Goal: Task Accomplishment & Management: Complete application form

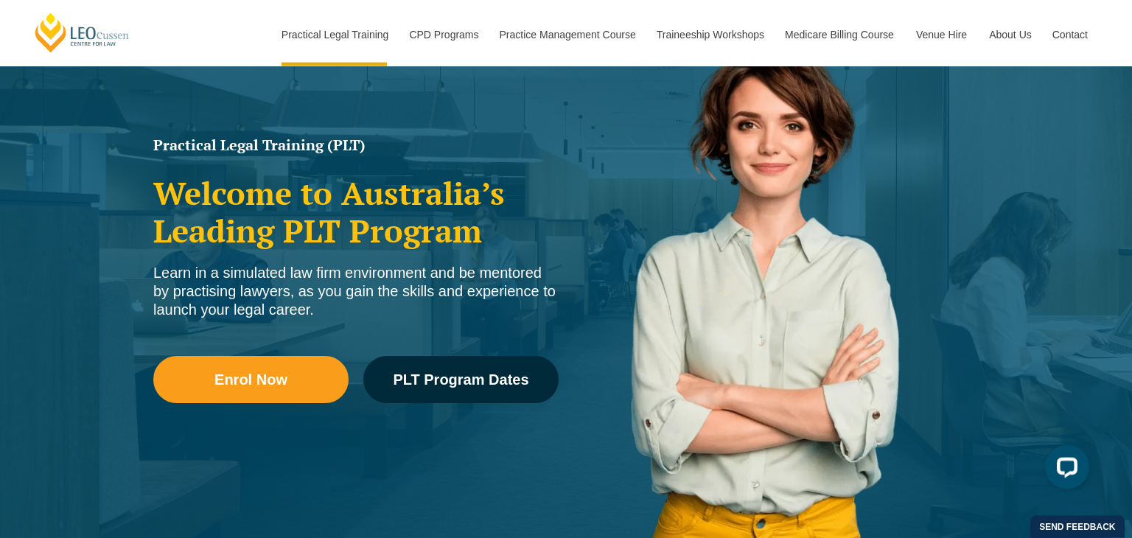
scroll to position [156, 0]
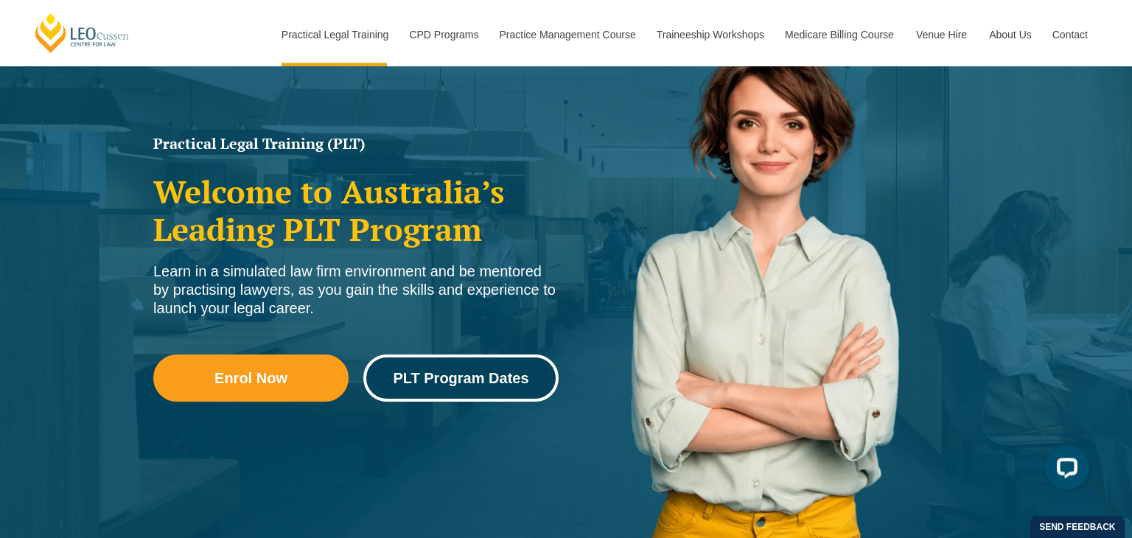
click at [402, 378] on span "PLT Program Dates" at bounding box center [461, 378] width 136 height 15
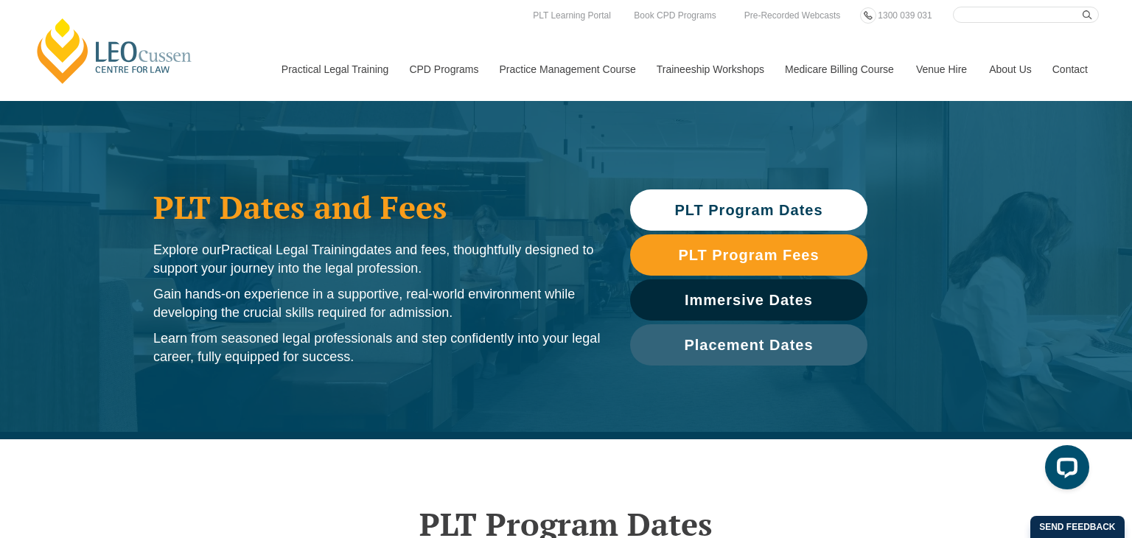
click at [704, 208] on span "PLT Program Dates" at bounding box center [748, 210] width 148 height 15
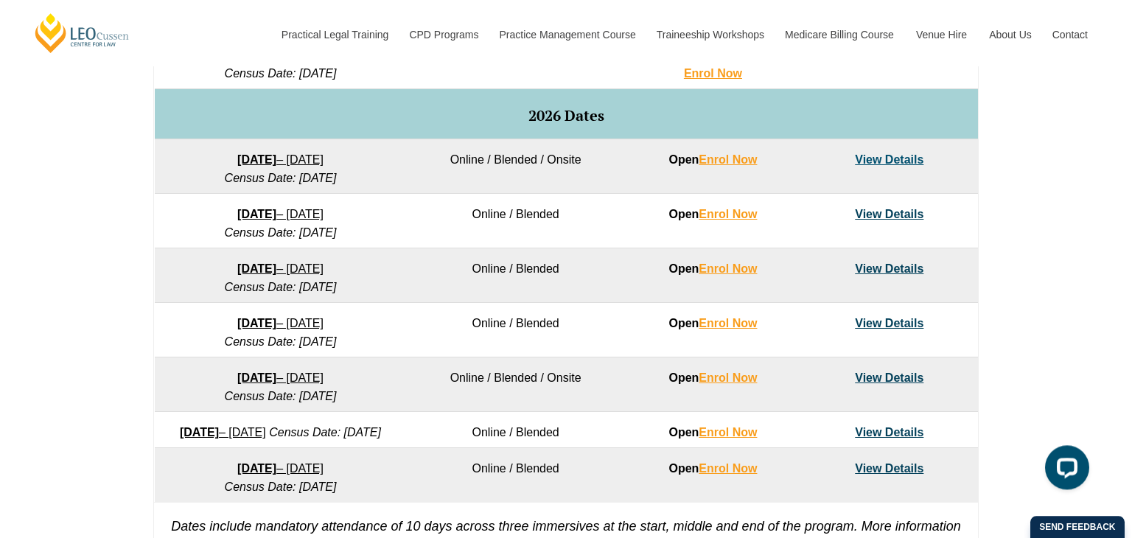
scroll to position [905, 0]
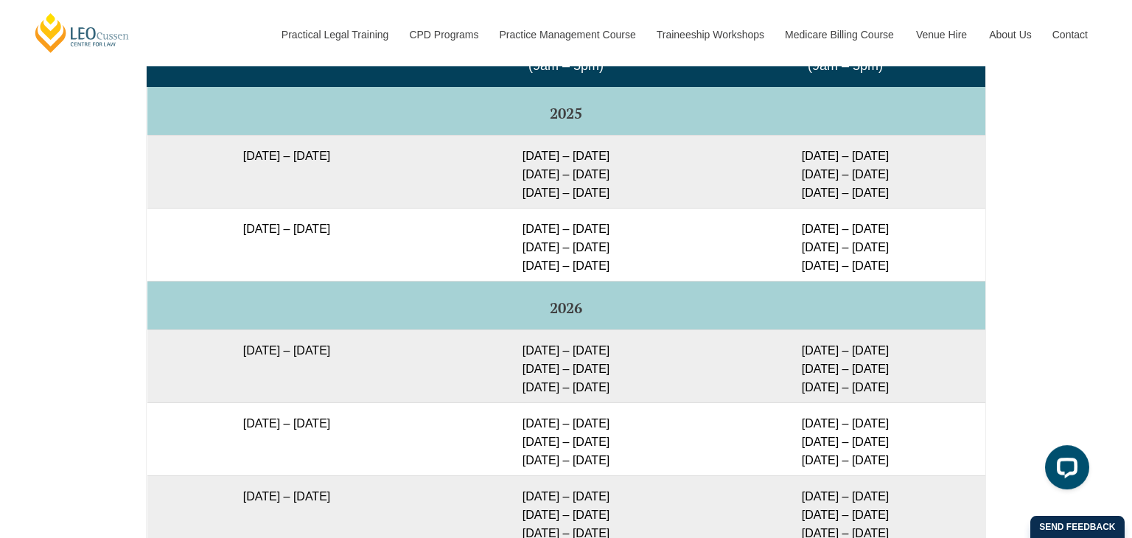
scroll to position [2511, 0]
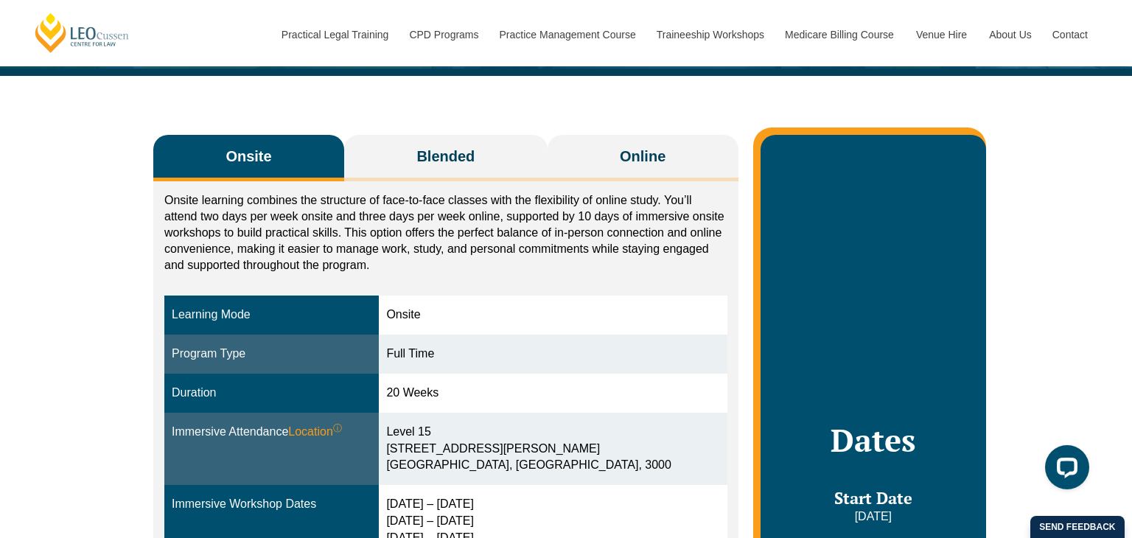
scroll to position [196, 0]
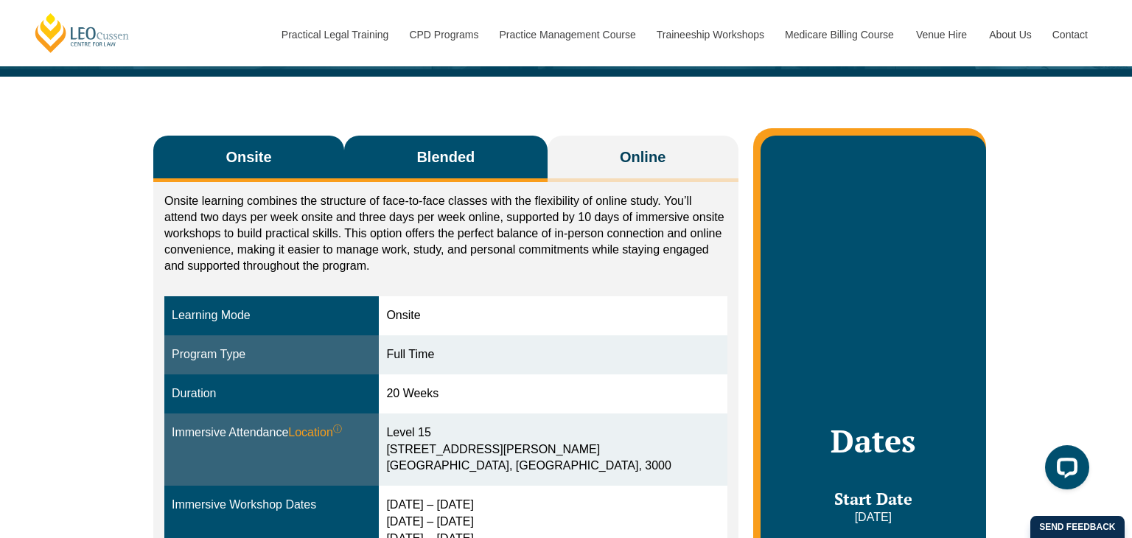
click at [459, 159] on span "Blended" at bounding box center [445, 157] width 58 height 21
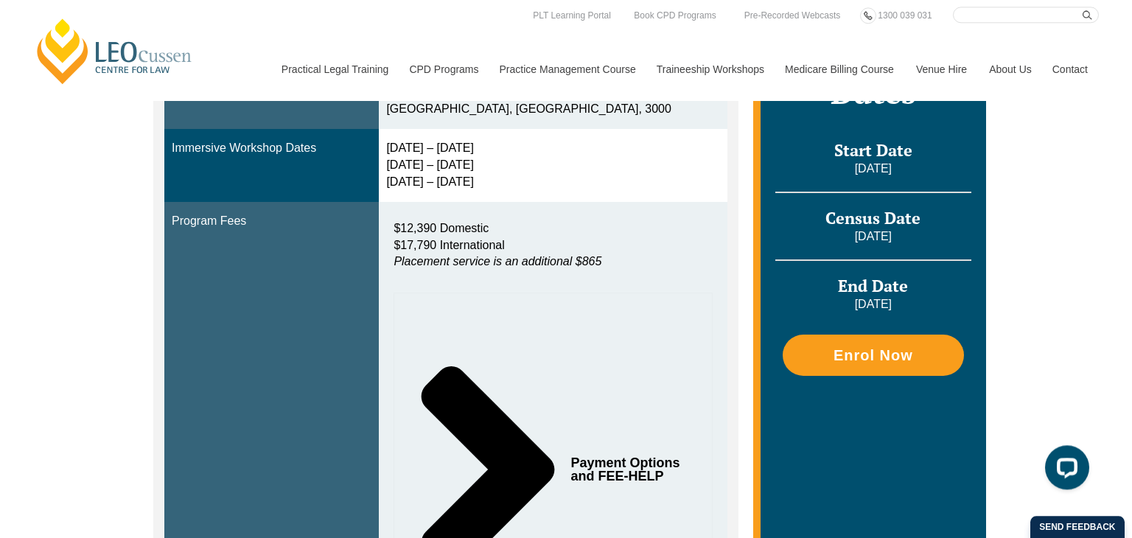
scroll to position [535, 0]
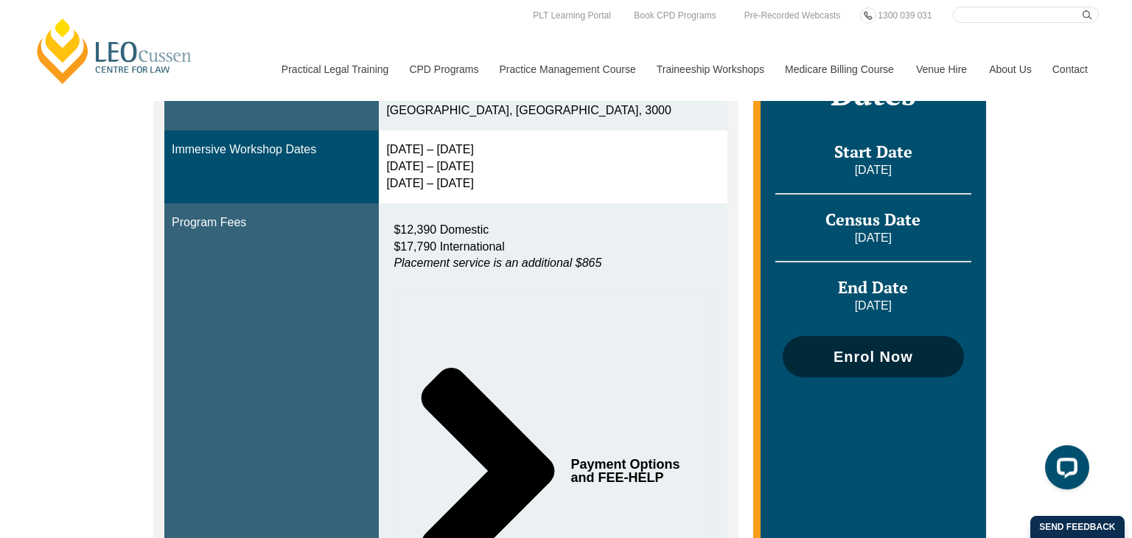
click at [833, 349] on span "Enrol Now" at bounding box center [873, 356] width 167 height 15
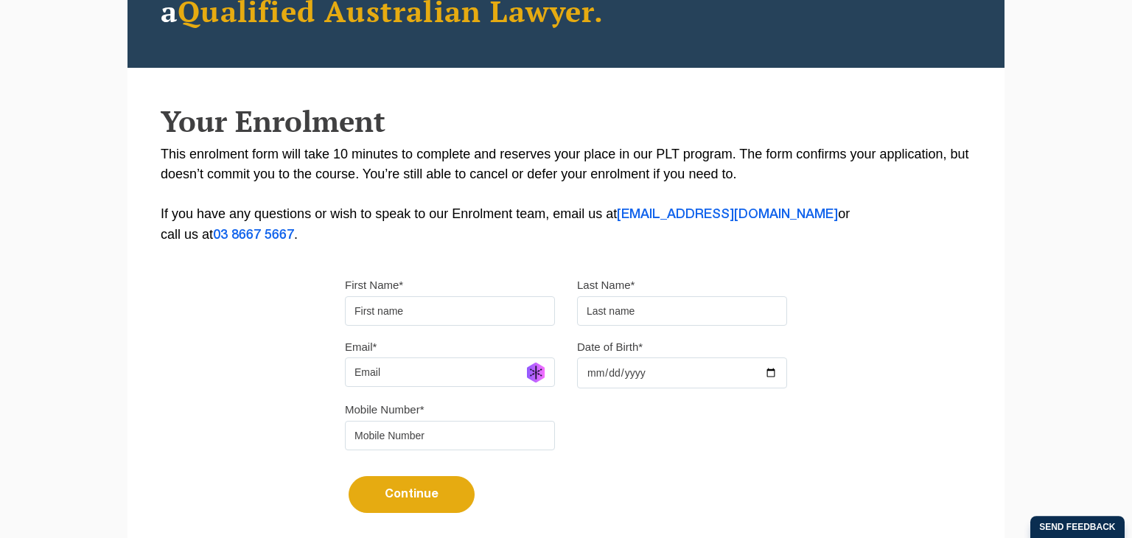
scroll to position [230, 0]
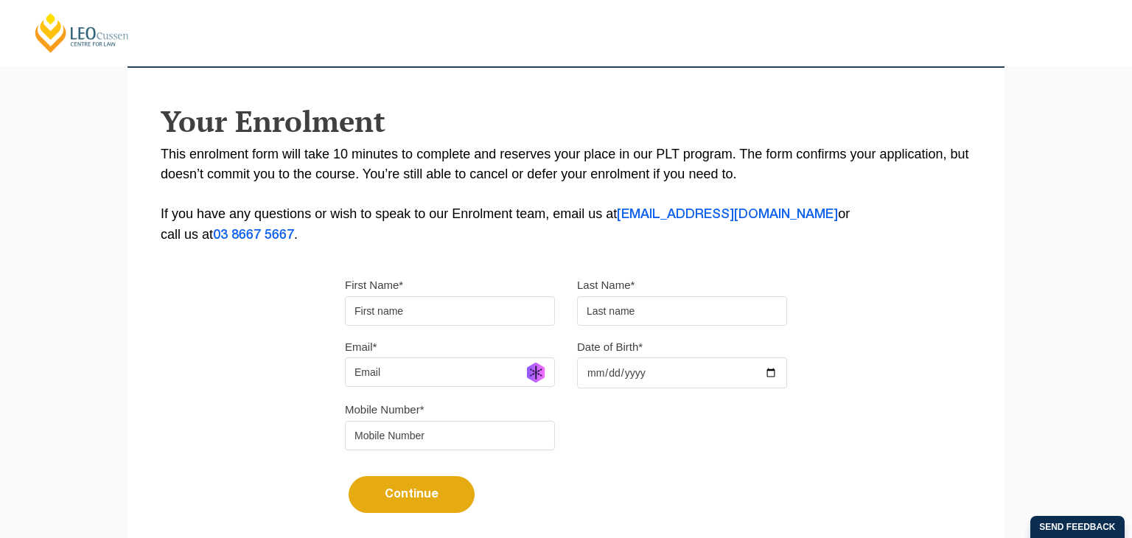
click at [491, 312] on input "First Name*" at bounding box center [450, 310] width 210 height 29
type input "[PERSON_NAME]"
type input "[EMAIL_ADDRESS][DOMAIN_NAME]"
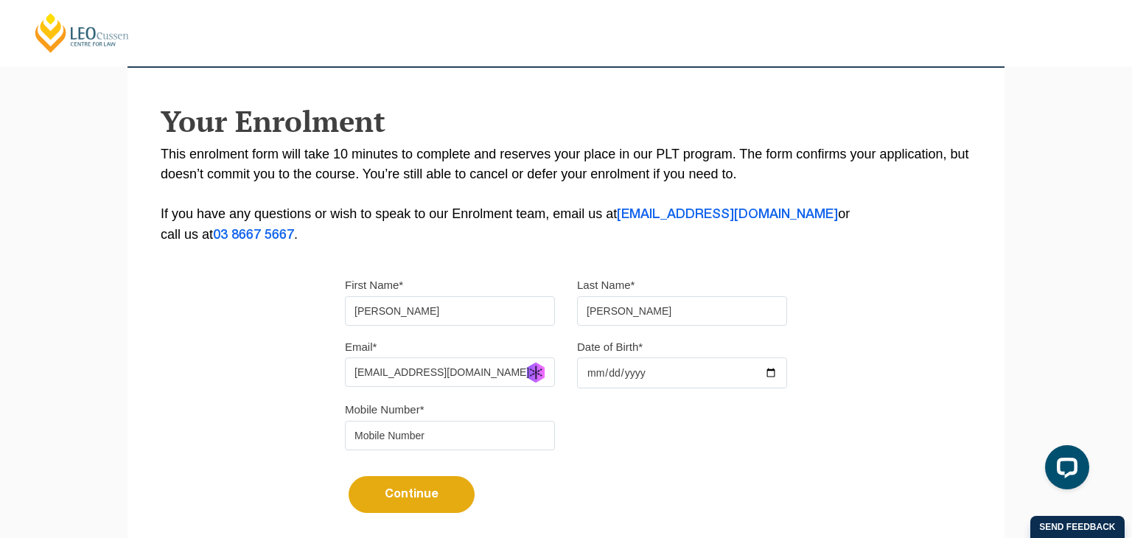
type input "0417848525"
click at [423, 376] on input "[EMAIL_ADDRESS][DOMAIN_NAME]" at bounding box center [450, 371] width 210 height 29
type input "[EMAIL_ADDRESS][DOMAIN_NAME]"
click at [659, 367] on input "Date of Birth*" at bounding box center [682, 372] width 210 height 31
type input "[DATE]"
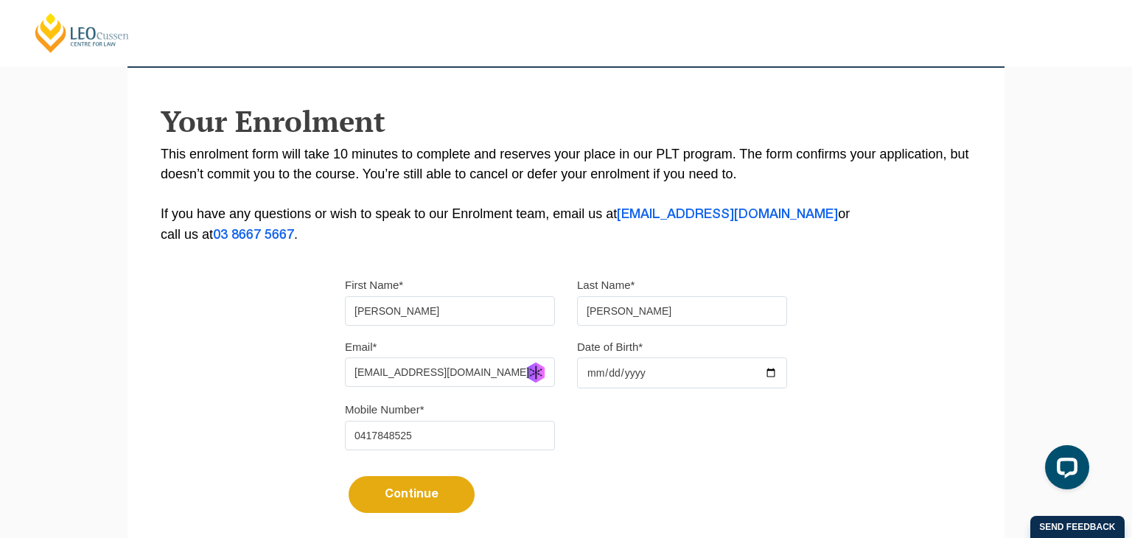
click at [550, 484] on div "Continue It looks like you’ve previously started an application. You can pick u…" at bounding box center [566, 488] width 442 height 55
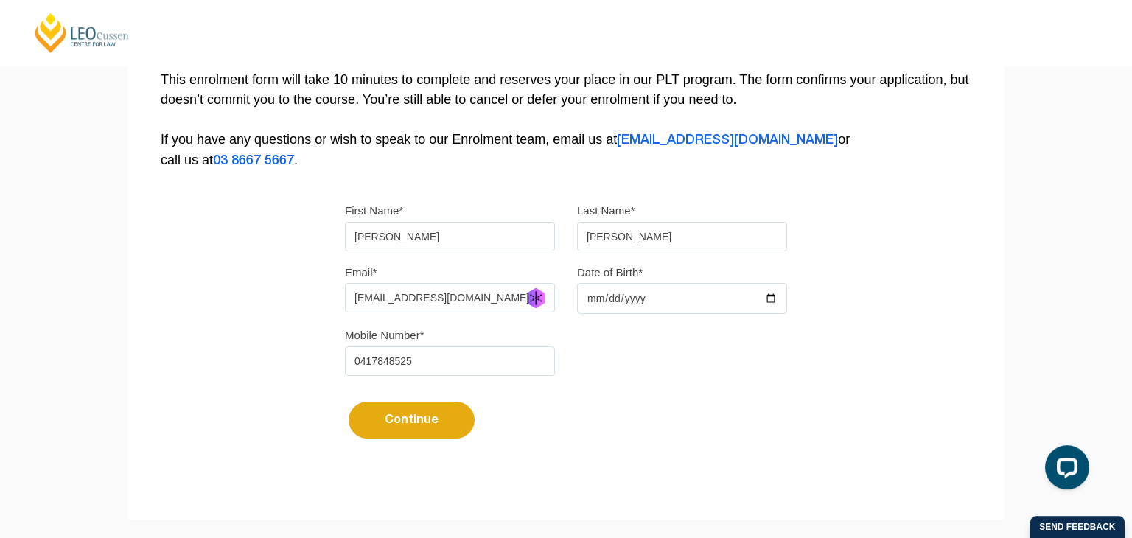
scroll to position [307, 0]
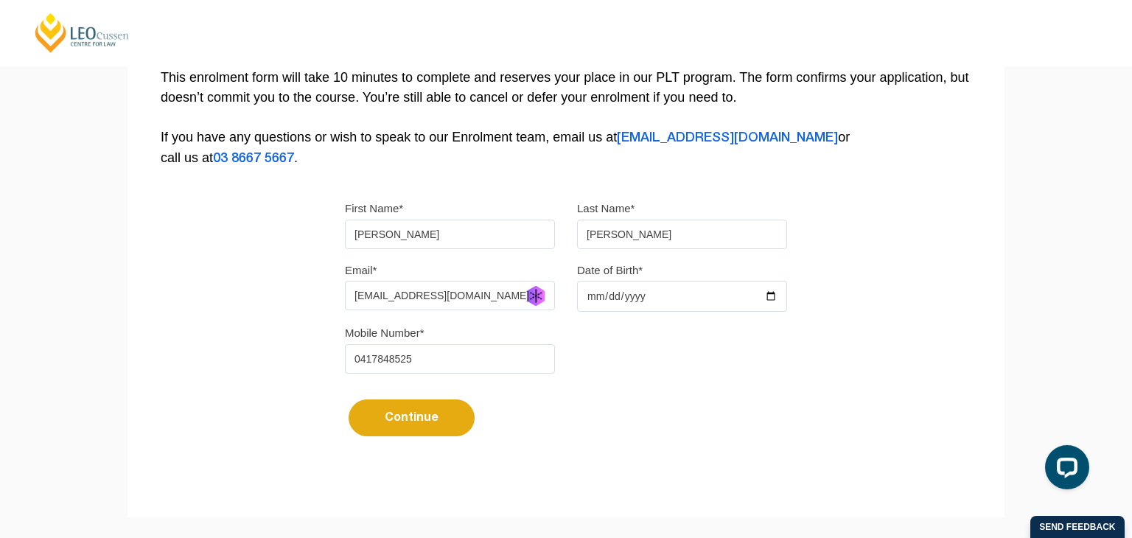
click at [437, 413] on button "Continue" at bounding box center [412, 417] width 126 height 37
select select
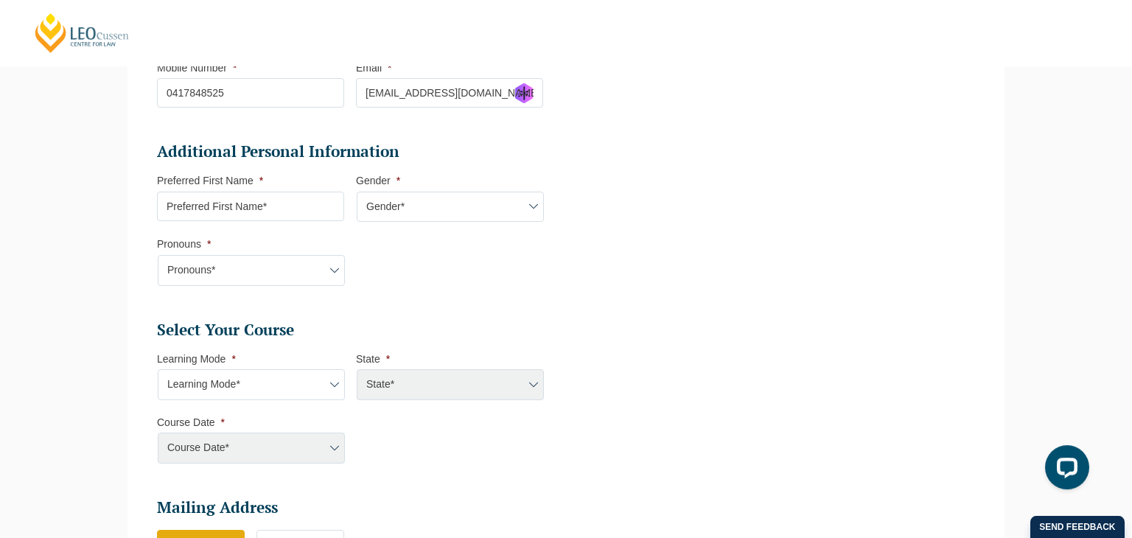
scroll to position [423, 0]
click at [324, 208] on input "Preferred First Name *" at bounding box center [250, 206] width 187 height 29
click at [158, 255] on select "Pronouns* She/Her/Hers He/Him/His They/Them/Theirs Other Prefer not to disclose" at bounding box center [251, 270] width 187 height 31
select select "She/Her/Hers"
click option "She/Her/Hers" at bounding box center [0, 0] width 0 height 0
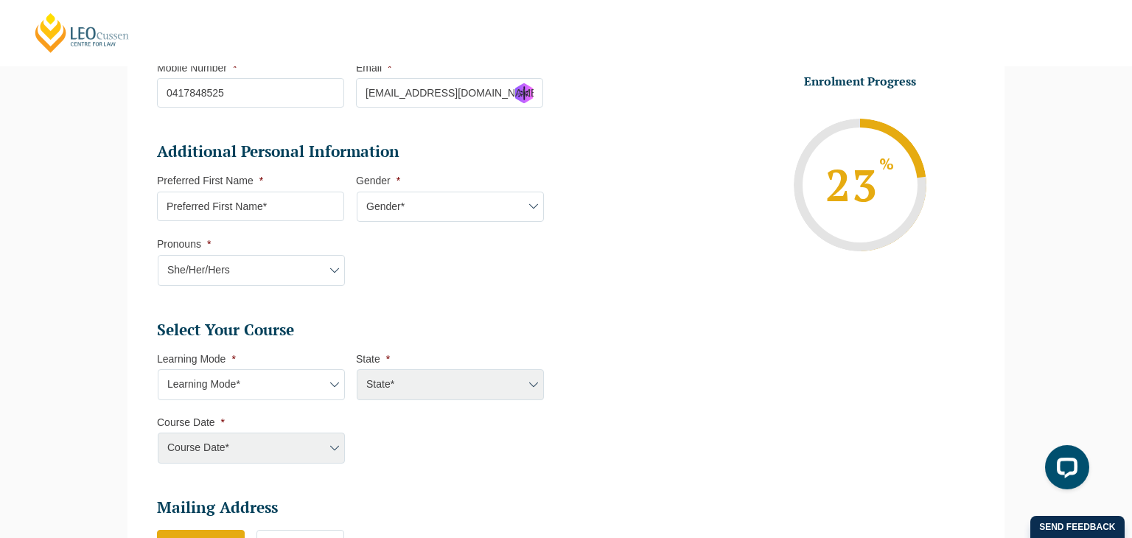
click at [357, 192] on select "Gender* [DEMOGRAPHIC_DATA] [DEMOGRAPHIC_DATA] [DEMOGRAPHIC_DATA] [DEMOGRAPHIC_D…" at bounding box center [450, 207] width 187 height 31
select select "[DEMOGRAPHIC_DATA]"
click option "[DEMOGRAPHIC_DATA]" at bounding box center [0, 0] width 0 height 0
click at [313, 210] on input "Preferred First Name *" at bounding box center [250, 206] width 187 height 29
type input "[PERSON_NAME]"
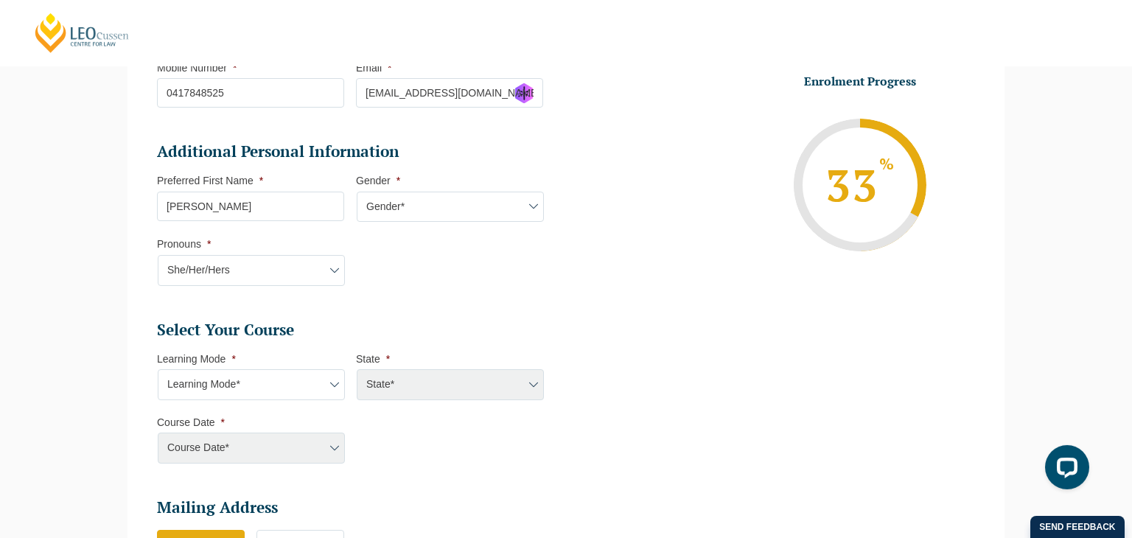
click at [402, 267] on li "Additional Personal Information Preferred First Name * [PERSON_NAME] Gender * G…" at bounding box center [356, 220] width 398 height 159
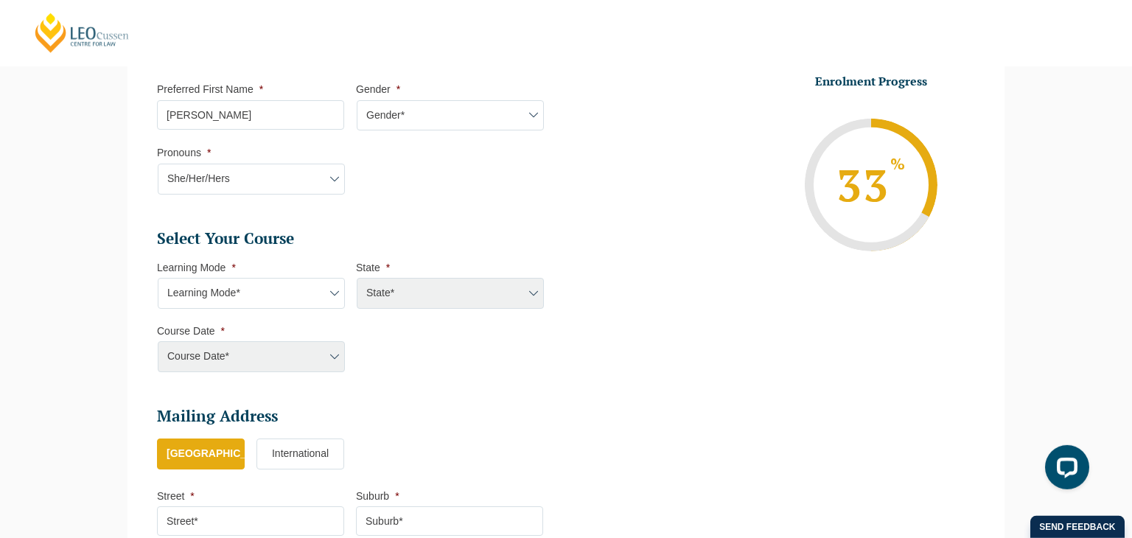
scroll to position [517, 0]
click at [158, 276] on select "Learning Mode* Online Full Time Learning Online Part Time Learning Blended Full…" at bounding box center [251, 291] width 187 height 31
select select "Blended Full Time Learning"
click option "Blended Full Time Learning" at bounding box center [0, 0] width 0 height 0
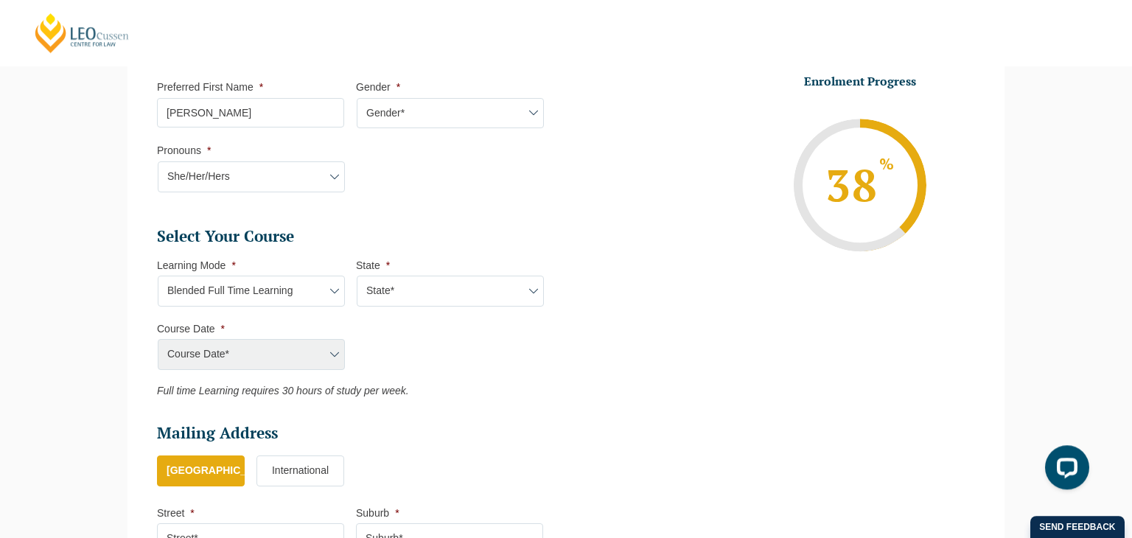
click at [357, 276] on select "State* ACT/[GEOGRAPHIC_DATA] [GEOGRAPHIC_DATA] SA [GEOGRAPHIC_DATA] [GEOGRAPHIC…" at bounding box center [450, 291] width 187 height 31
select select "VIC"
click option "VIC" at bounding box center [0, 0] width 0 height 0
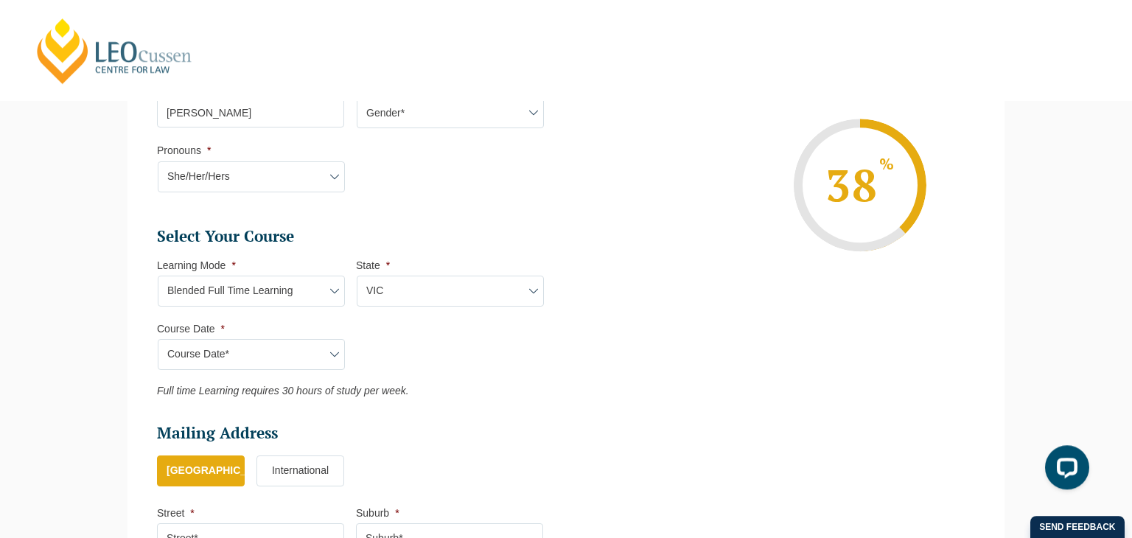
click at [158, 339] on select "Course Date* [DATE] ([DATE] to [DATE]) [DATE] ([DATE] to [DATE]) [DATE] ([DATE]…" at bounding box center [251, 354] width 187 height 31
select select "[DATE] ([DATE] to [DATE])"
click option "[DATE] ([DATE] to [DATE])" at bounding box center [0, 0] width 0 height 0
type input "Intake [DATE] FT"
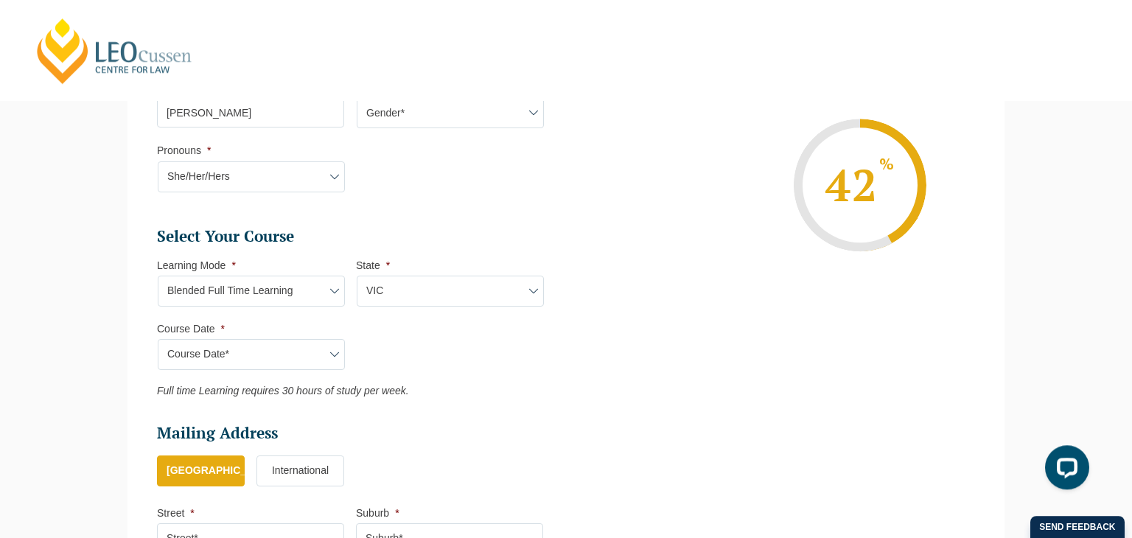
type input "Practical Legal Training ([GEOGRAPHIC_DATA])"
select select "[PERSON_NAME] (JAN) 2026 Full Time Blended"
click at [430, 413] on ul "Personal Information First Name * [PERSON_NAME] Last Name * [PERSON_NAME] Date …" at bounding box center [356, 186] width 398 height 889
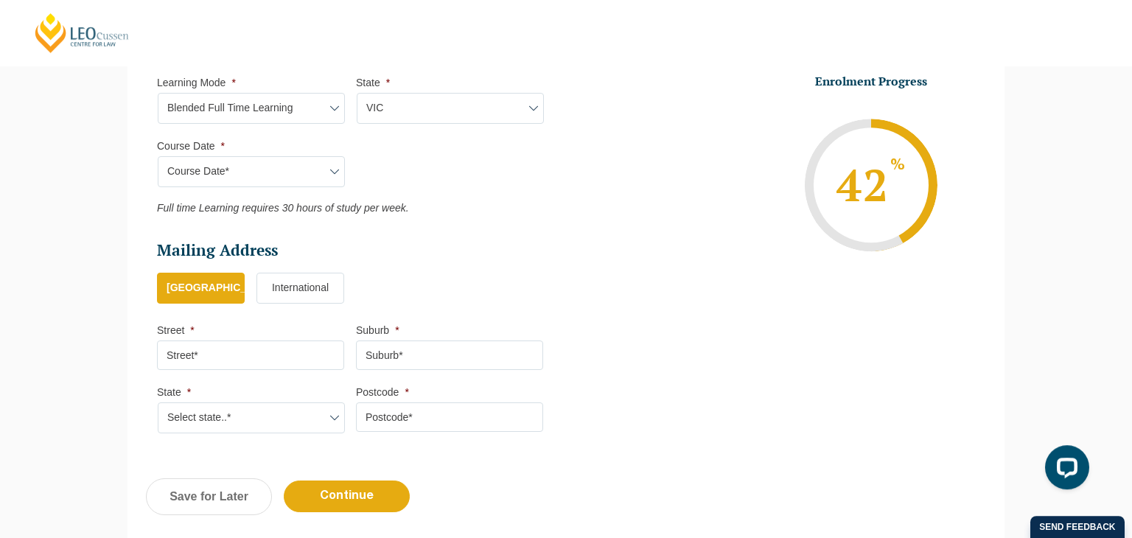
scroll to position [700, 0]
click at [323, 351] on input "Street *" at bounding box center [250, 354] width 187 height 29
type input "[STREET_ADDRESS]"
type input "Reservoir"
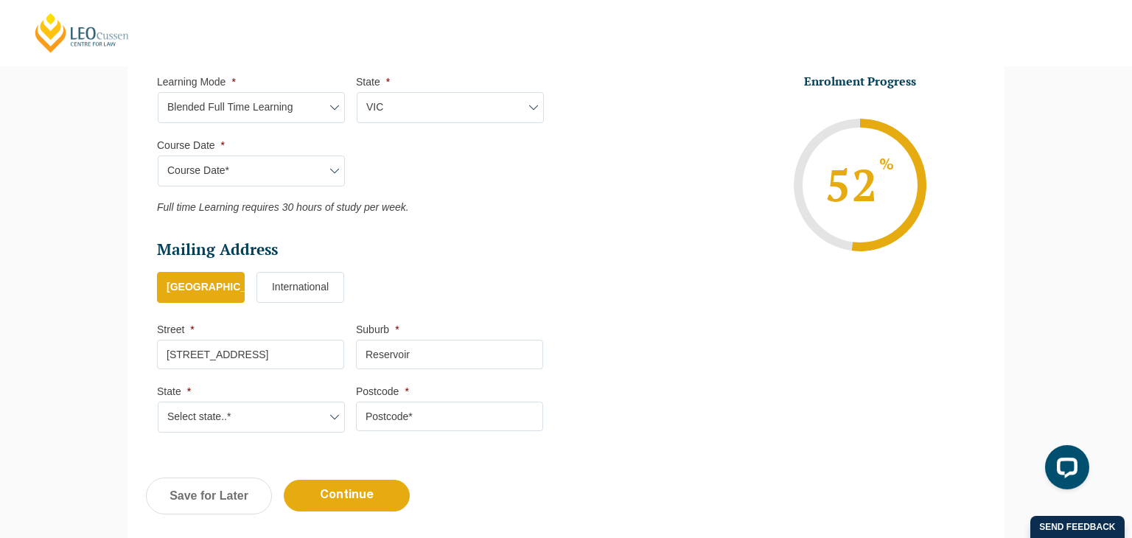
click at [158, 402] on select "Select state..* [GEOGRAPHIC_DATA] [GEOGRAPHIC_DATA] [GEOGRAPHIC_DATA] SA [GEOGR…" at bounding box center [251, 417] width 187 height 31
select select "VIC"
click option "VIC" at bounding box center [0, 0] width 0 height 0
click at [388, 414] on input "Postcode *" at bounding box center [449, 416] width 187 height 29
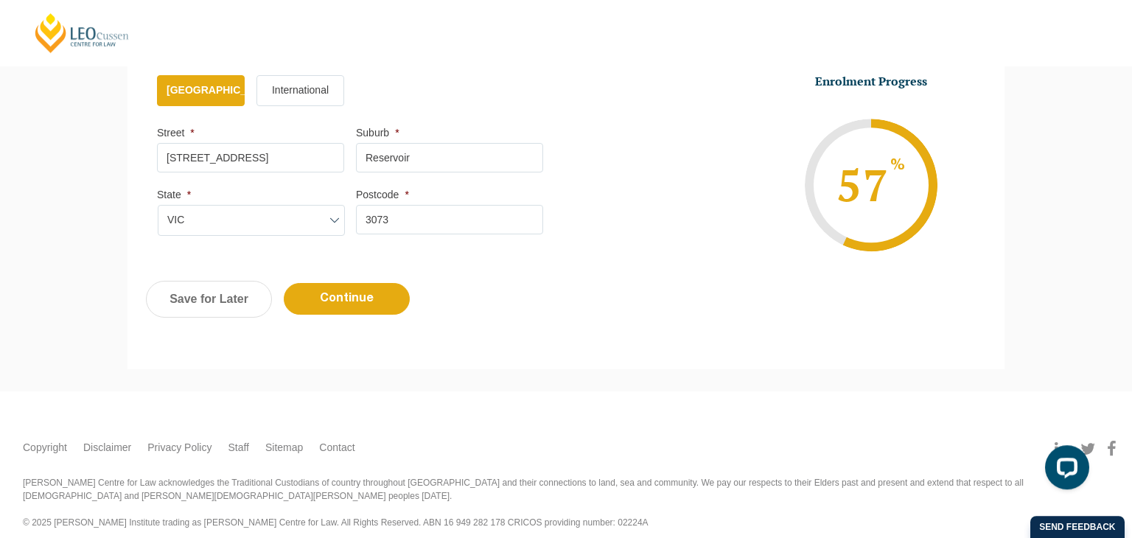
scroll to position [899, 0]
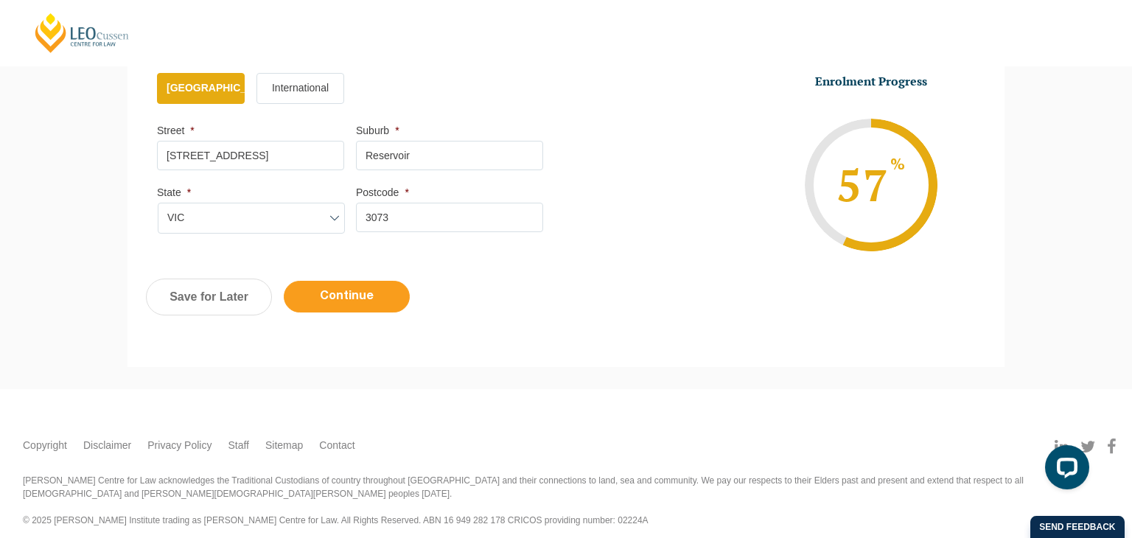
type input "3073"
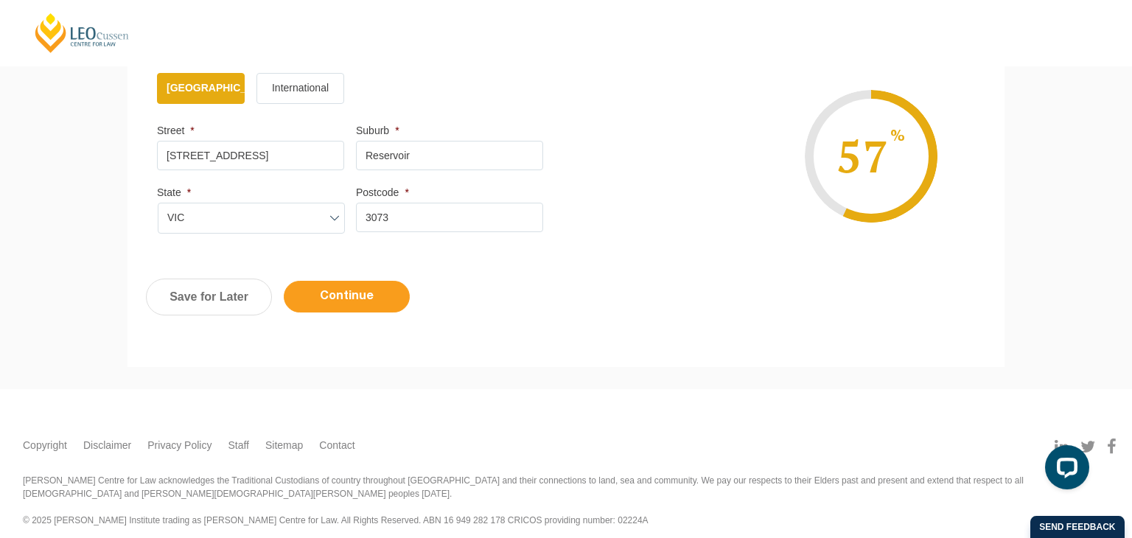
click at [368, 295] on input "Continue" at bounding box center [347, 297] width 126 height 32
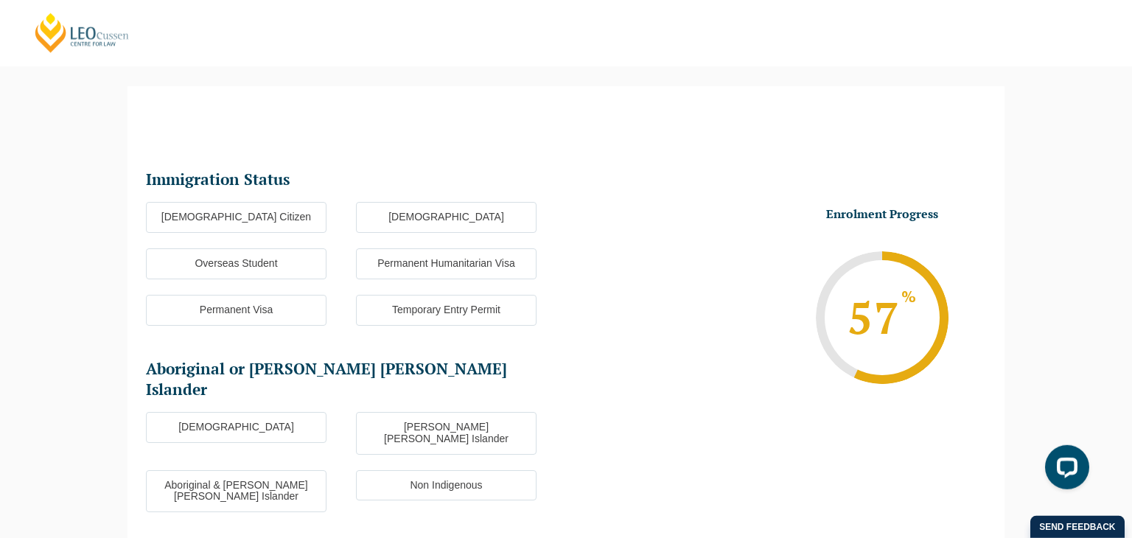
scroll to position [116, 0]
click at [276, 214] on label "[DEMOGRAPHIC_DATA] Citizen" at bounding box center [236, 215] width 181 height 31
click at [0, 0] on input "[DEMOGRAPHIC_DATA] Citizen" at bounding box center [0, 0] width 0 height 0
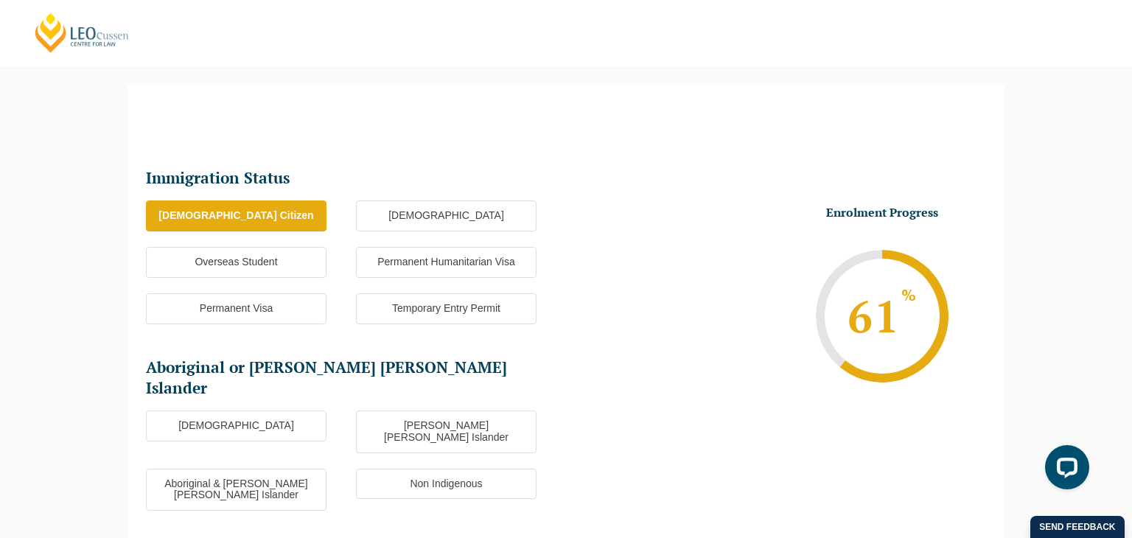
click at [429, 469] on label "Non Indigenous" at bounding box center [446, 484] width 181 height 31
click at [0, 0] on input "Non Indigenous" at bounding box center [0, 0] width 0 height 0
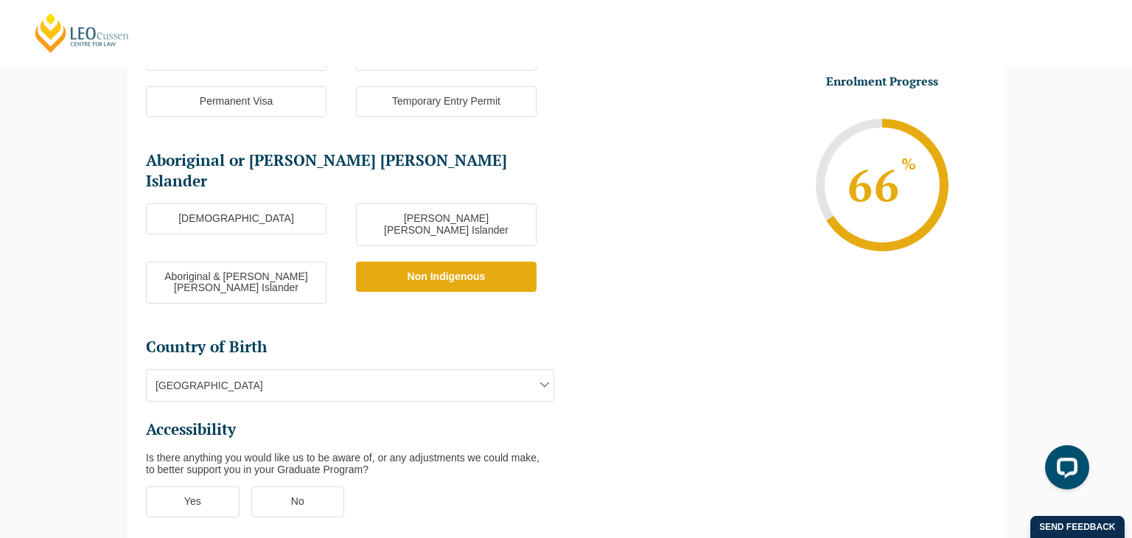
scroll to position [324, 0]
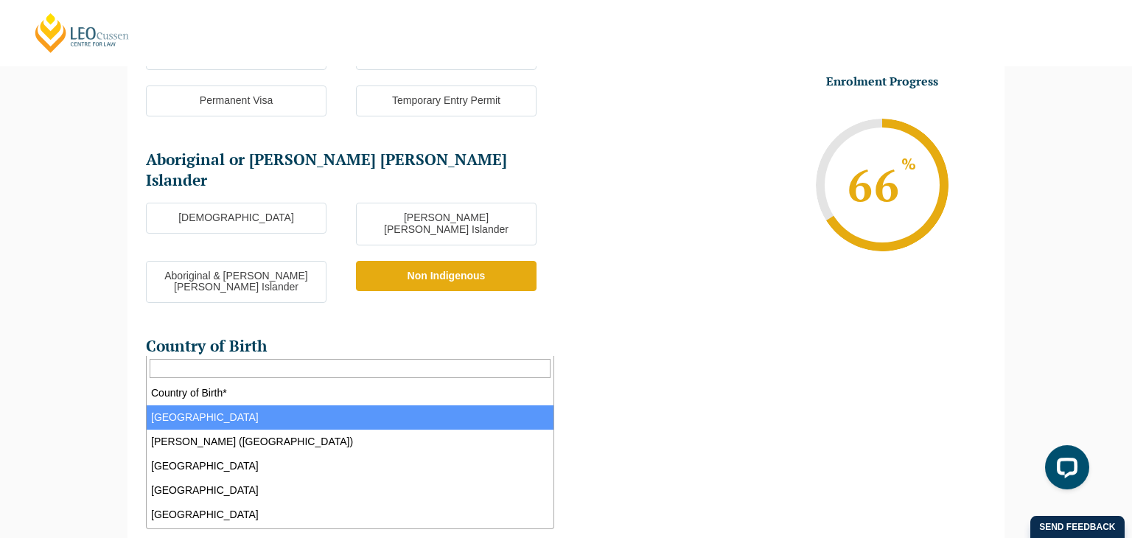
click at [464, 369] on span "[GEOGRAPHIC_DATA]" at bounding box center [350, 384] width 407 height 31
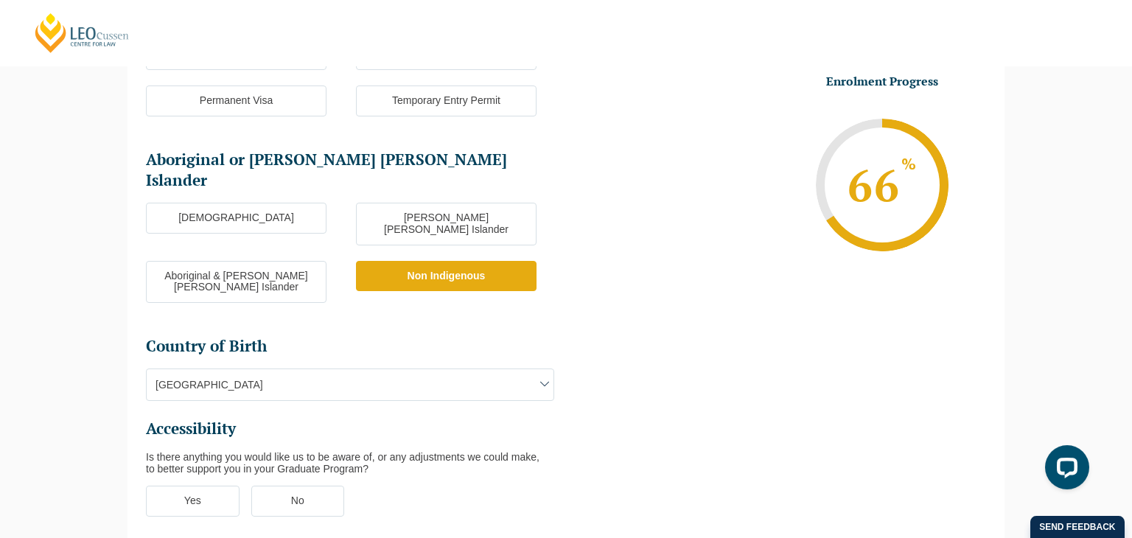
click at [464, 369] on span "[GEOGRAPHIC_DATA]" at bounding box center [350, 384] width 407 height 31
click at [302, 486] on label "No" at bounding box center [298, 501] width 94 height 31
click at [0, 0] on input "No" at bounding box center [0, 0] width 0 height 0
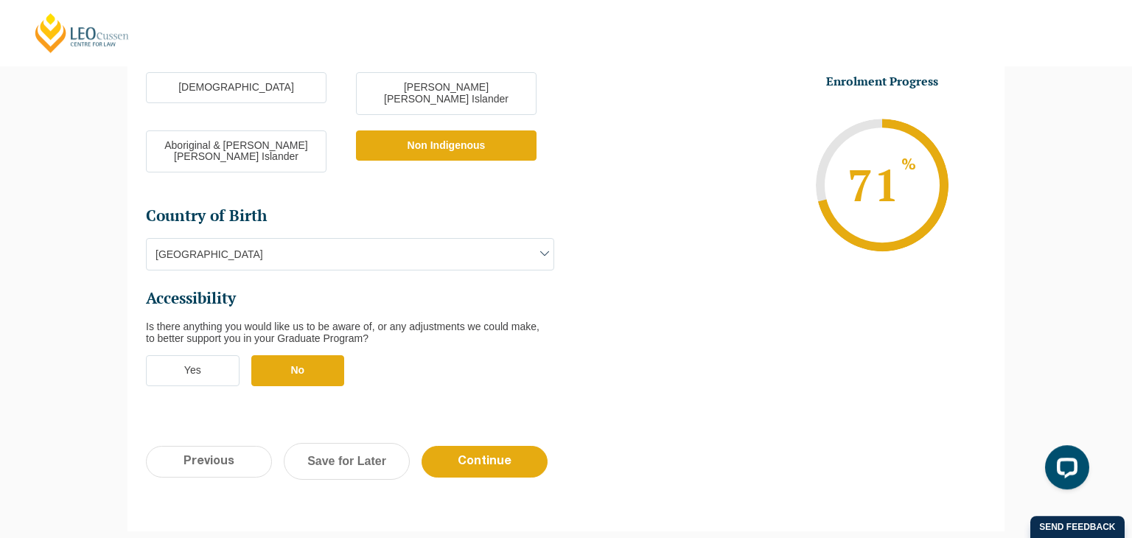
scroll to position [455, 0]
click at [493, 445] on input "Continue" at bounding box center [484, 461] width 126 height 32
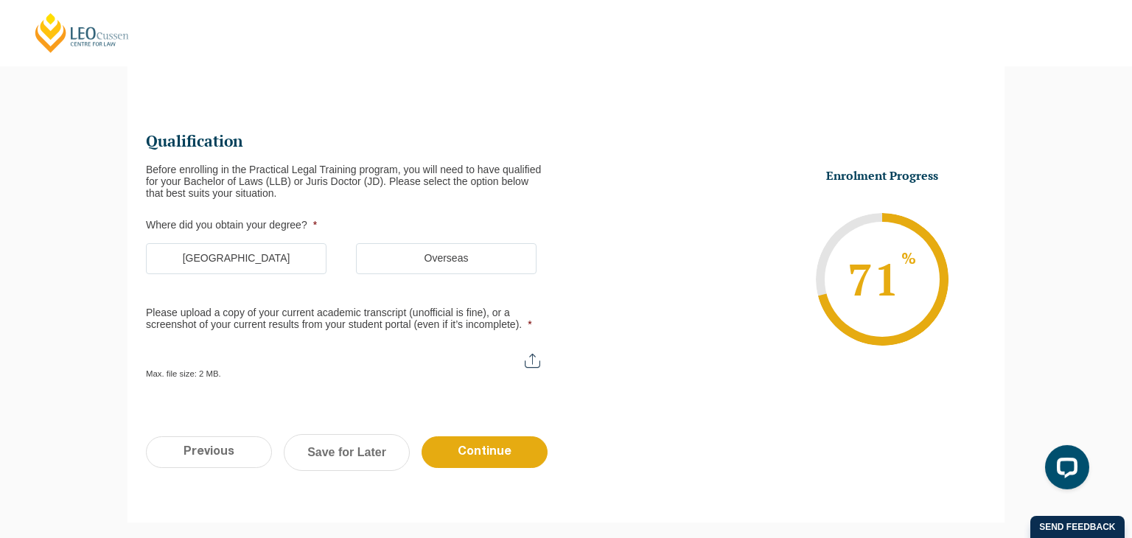
scroll to position [153, 0]
click at [273, 256] on label "[GEOGRAPHIC_DATA]" at bounding box center [236, 258] width 181 height 31
click at [0, 0] on input "[GEOGRAPHIC_DATA]" at bounding box center [0, 0] width 0 height 0
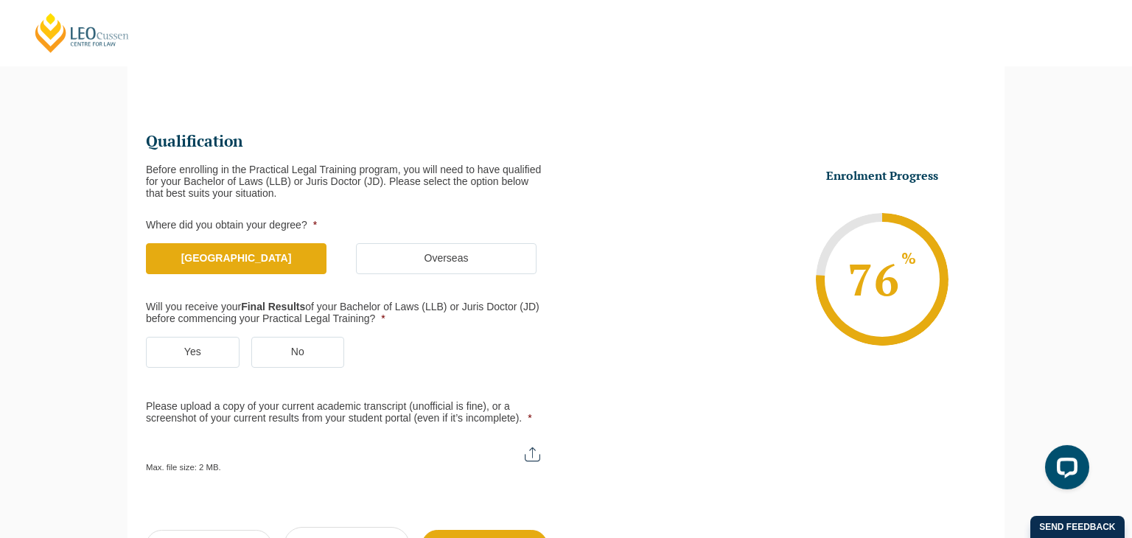
click at [214, 346] on label "Yes" at bounding box center [193, 352] width 94 height 31
click at [0, 0] on input "Yes" at bounding box center [0, 0] width 0 height 0
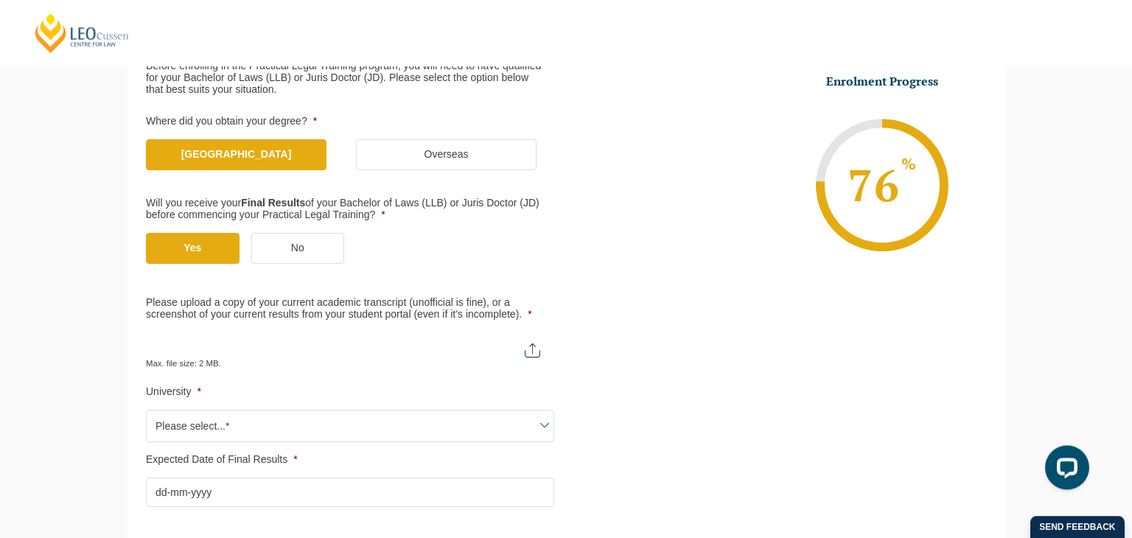
scroll to position [267, 0]
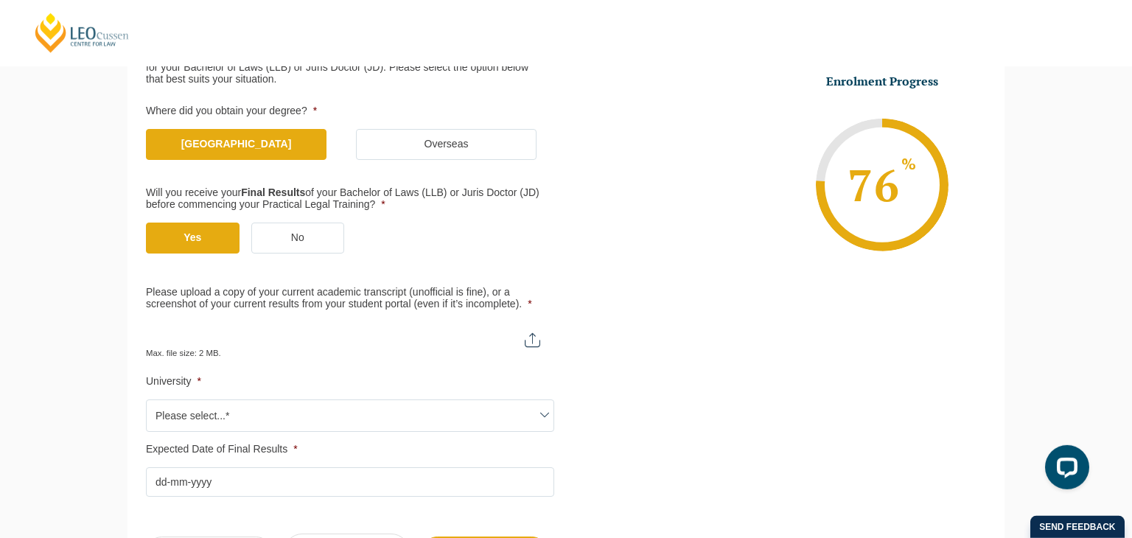
click at [530, 337] on input "Please upload a copy of your current academic transcript (unofficial is fine), …" at bounding box center [350, 334] width 408 height 25
type input "C:\fakepath\Academic Transcript LLB.pdf"
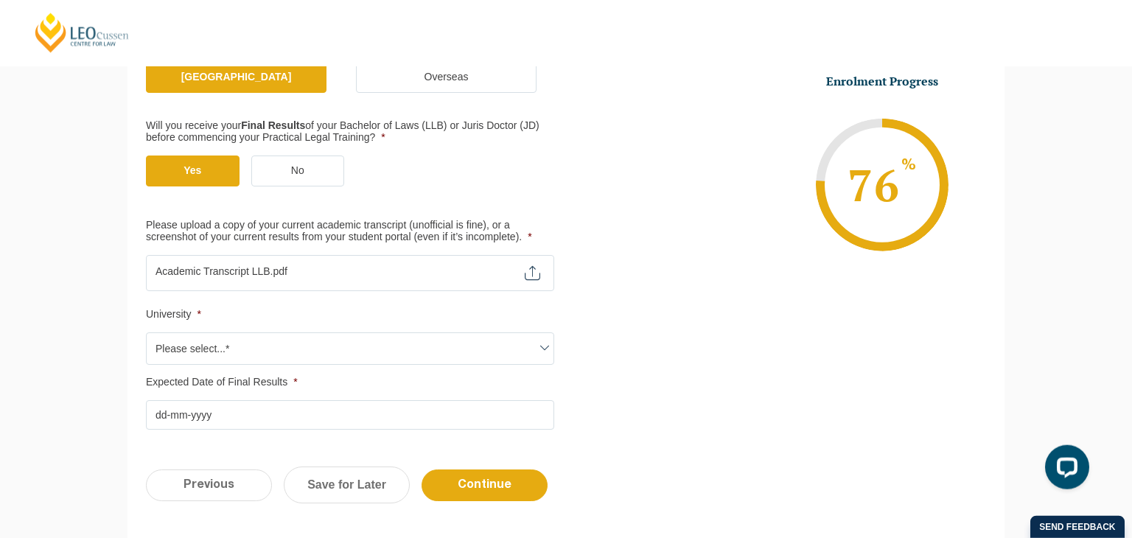
scroll to position [336, 0]
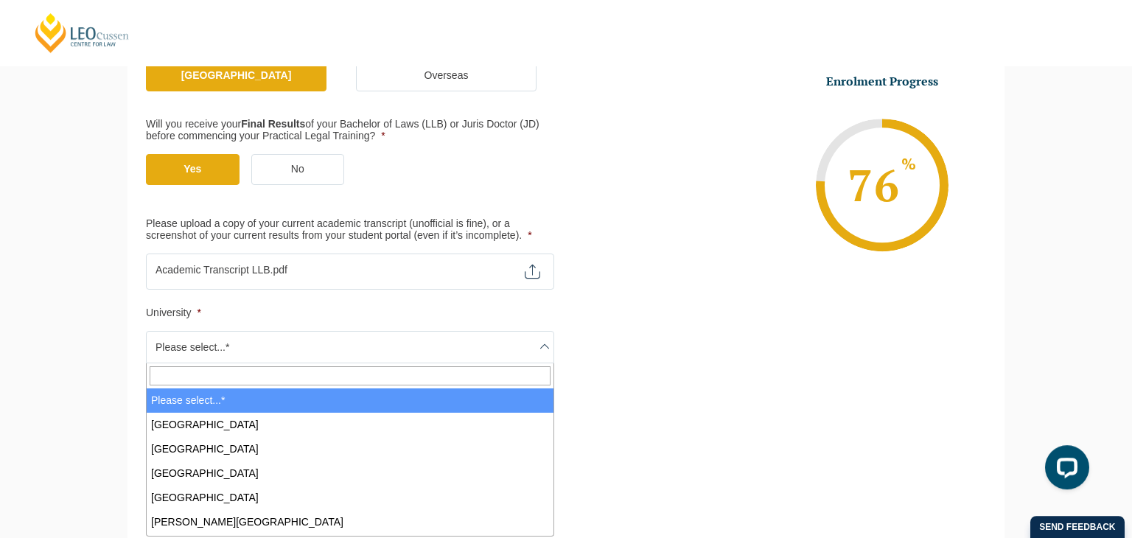
click at [173, 346] on span "Please select...*" at bounding box center [350, 347] width 407 height 31
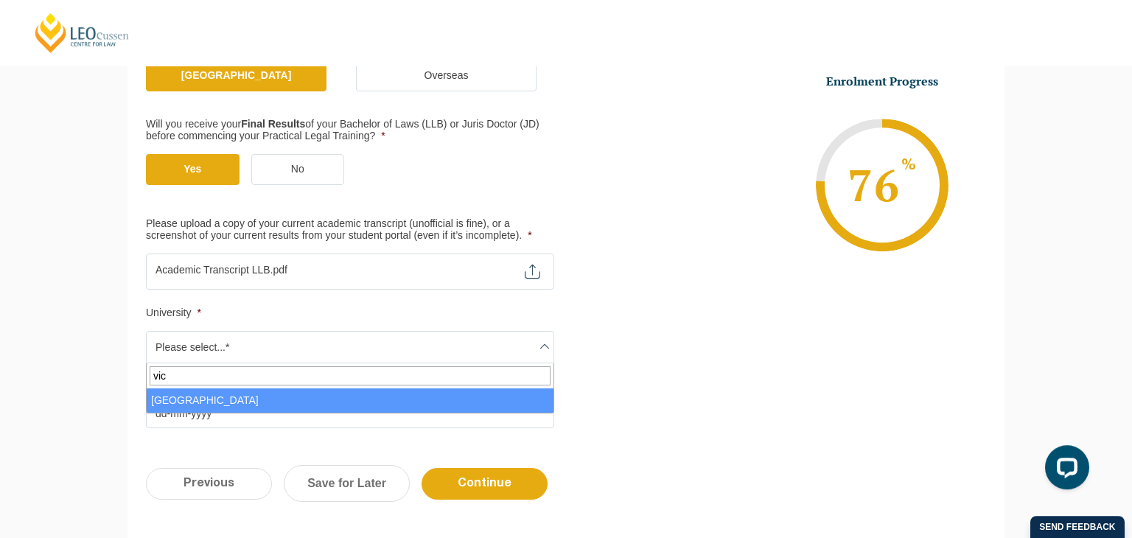
type input "vic"
select select "[GEOGRAPHIC_DATA]"
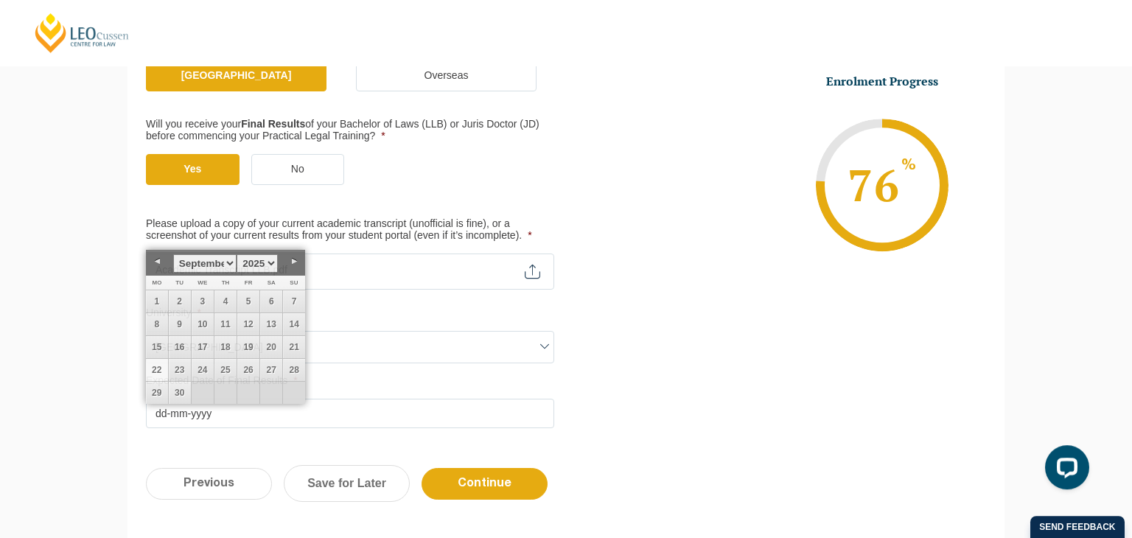
click at [190, 414] on input "Expected Date of Final Results *" at bounding box center [350, 413] width 408 height 29
click at [237, 254] on select "1925 1926 1927 1928 1929 1930 1931 1932 1933 1934 1935 1936 1937 1938 1939 1940…" at bounding box center [257, 263] width 41 height 18
click at [173, 254] on select "January February March April May June July August September October November De…" at bounding box center [204, 263] width 63 height 18
click at [225, 369] on link "22" at bounding box center [225, 370] width 22 height 22
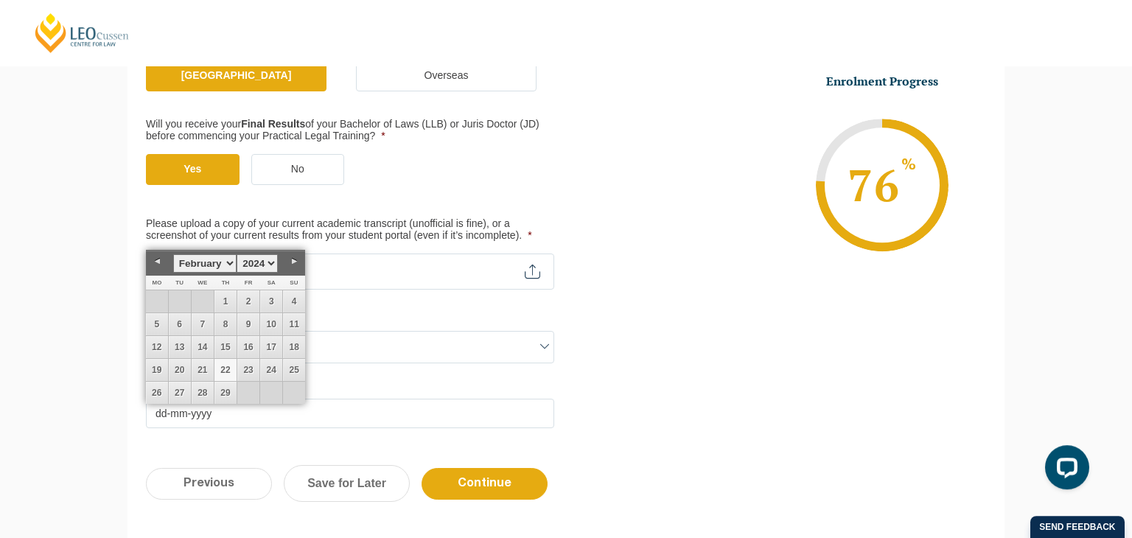
type input "[DATE]"
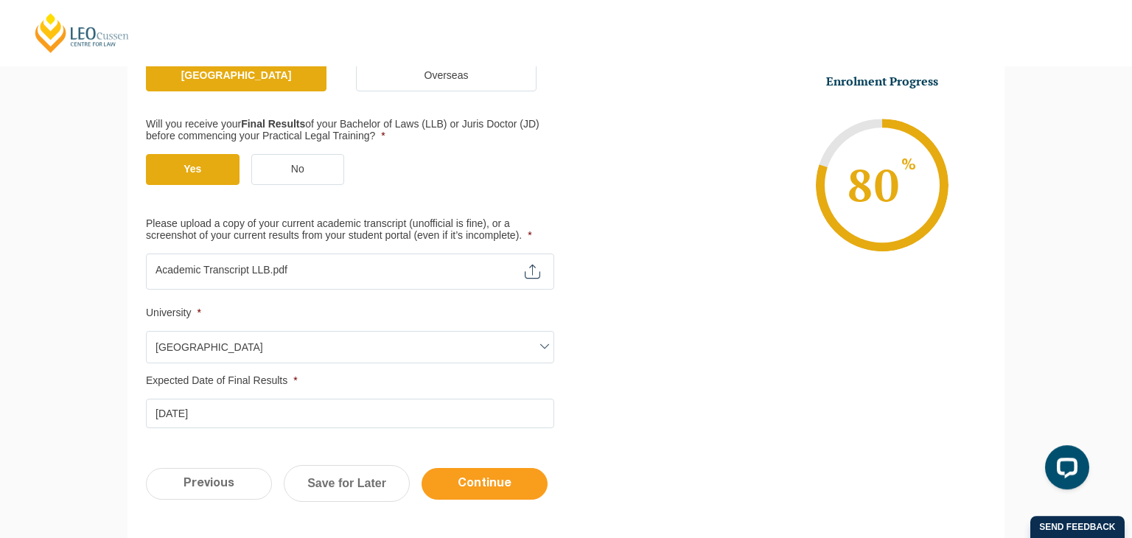
click at [458, 484] on input "Continue" at bounding box center [484, 484] width 126 height 32
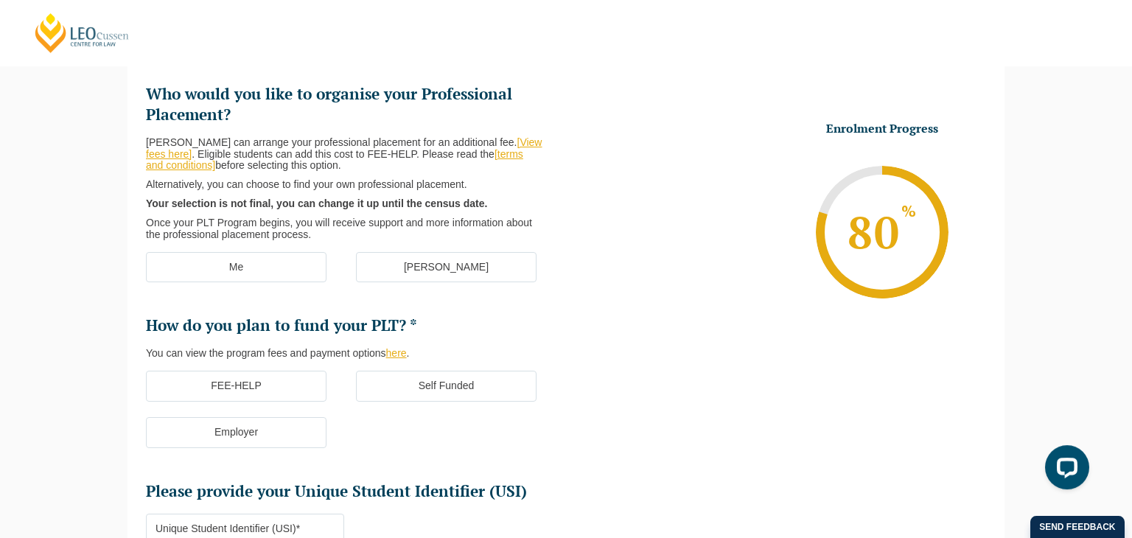
scroll to position [201, 0]
click at [469, 267] on label "[PERSON_NAME]" at bounding box center [446, 266] width 181 height 31
click at [0, 0] on input "[PERSON_NAME]" at bounding box center [0, 0] width 0 height 0
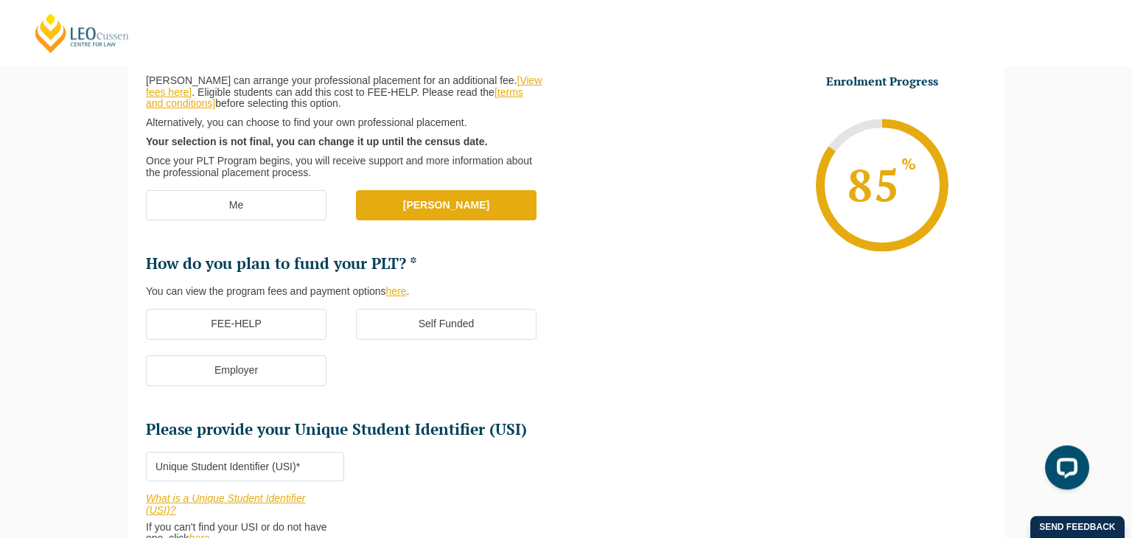
scroll to position [267, 0]
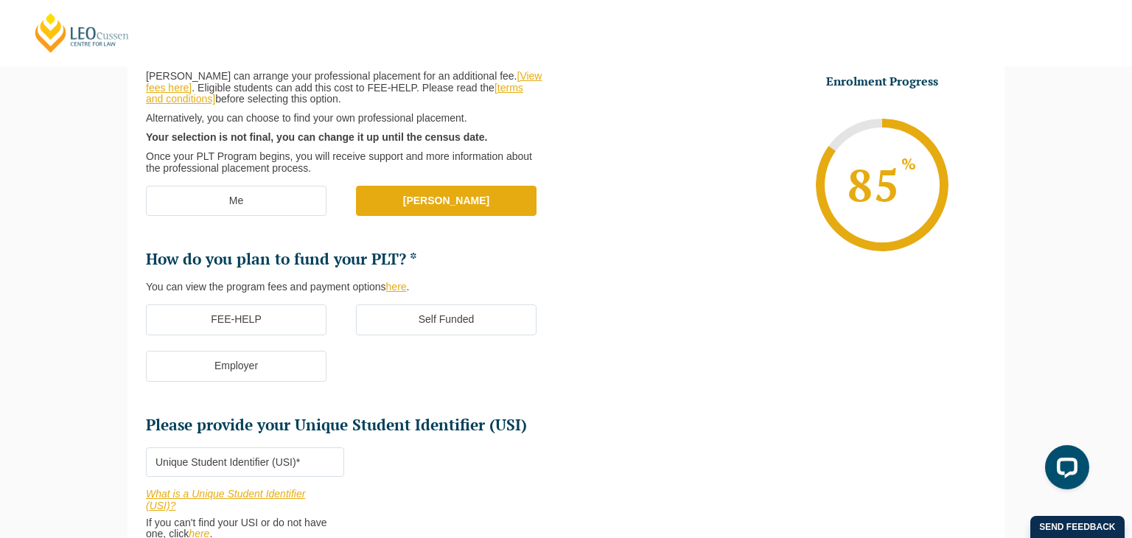
click at [260, 316] on label "FEE-HELP" at bounding box center [236, 319] width 181 height 31
click at [0, 0] on input "FEE-HELP" at bounding box center [0, 0] width 0 height 0
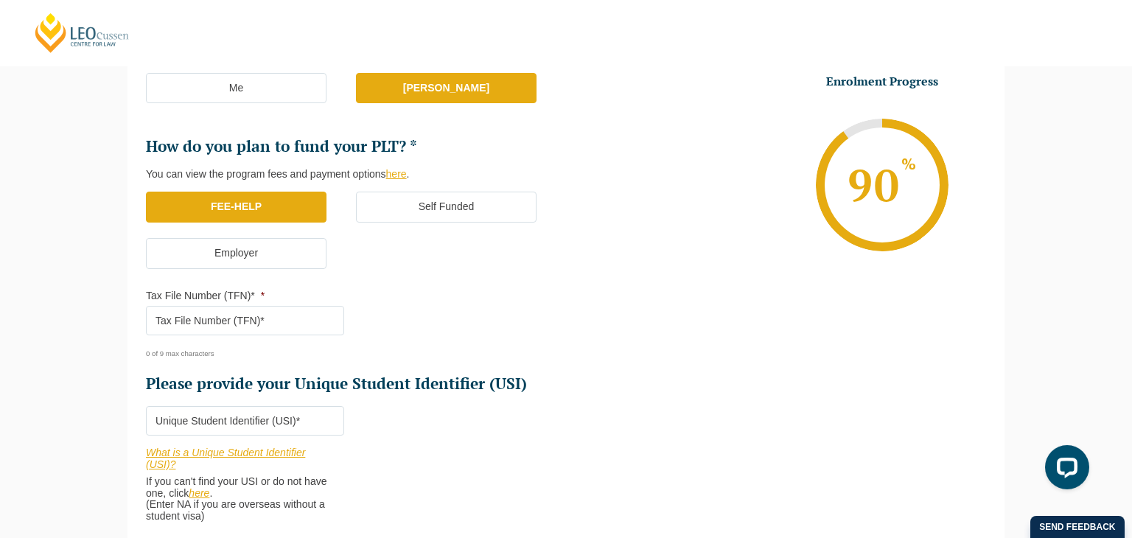
scroll to position [380, 0]
click at [274, 319] on input "Tax File Number (TFN)* *" at bounding box center [245, 319] width 198 height 29
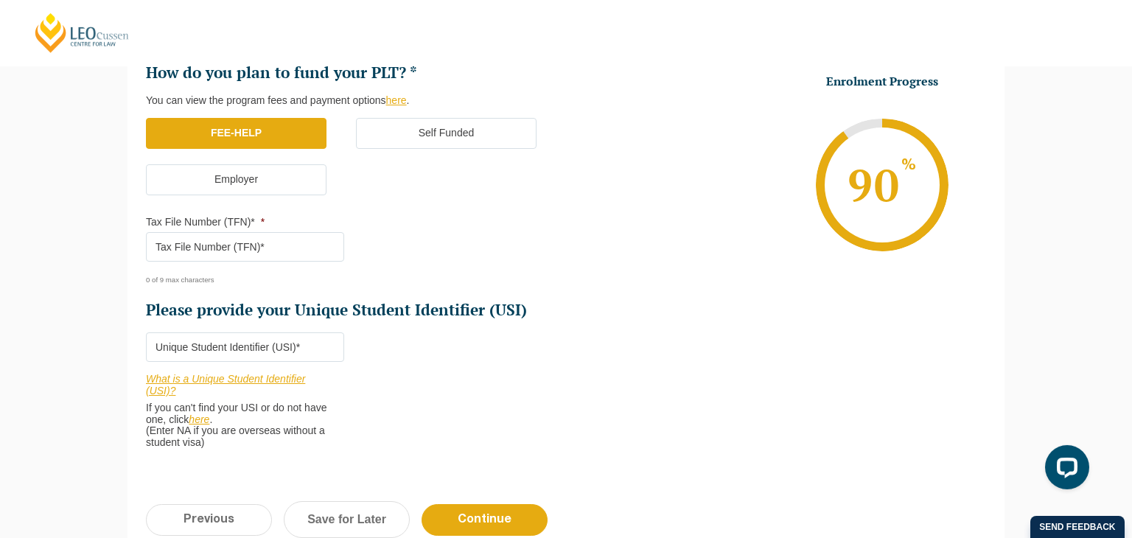
scroll to position [452, 0]
